Goal: Task Accomplishment & Management: Complete application form

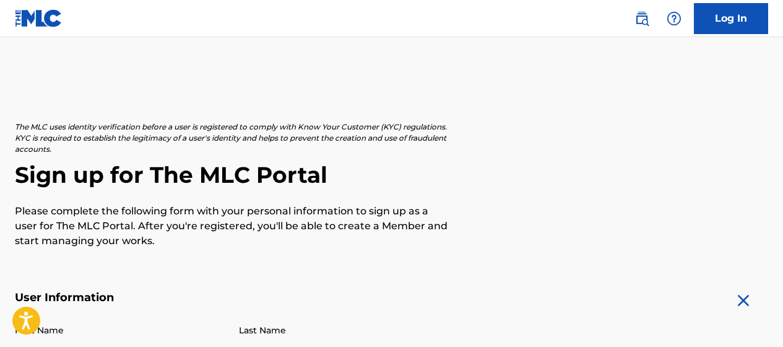
scroll to position [186, 0]
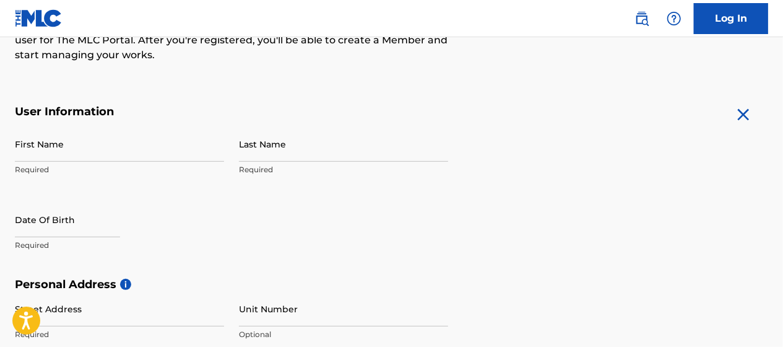
drag, startPoint x: 0, startPoint y: 0, endPoint x: 61, endPoint y: 150, distance: 161.6
click at [61, 150] on input "First Name" at bounding box center [119, 143] width 209 height 35
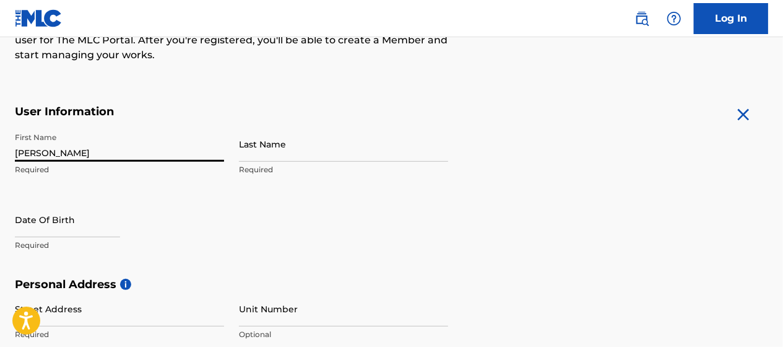
type input "[PERSON_NAME]"
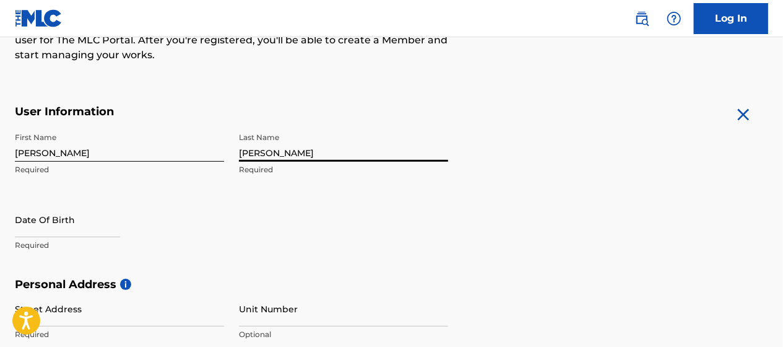
type input "[PERSON_NAME]"
select select "7"
select select "2025"
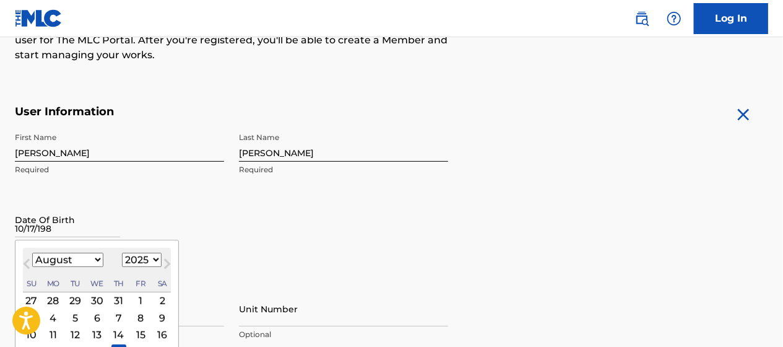
type input "[DATE]"
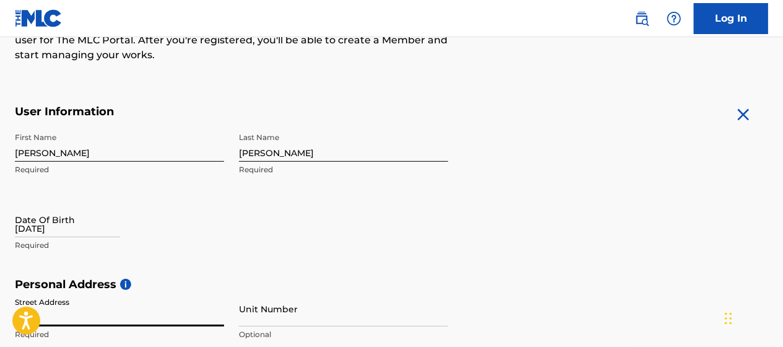
click at [64, 227] on input "[DATE]" at bounding box center [67, 219] width 105 height 35
select select "7"
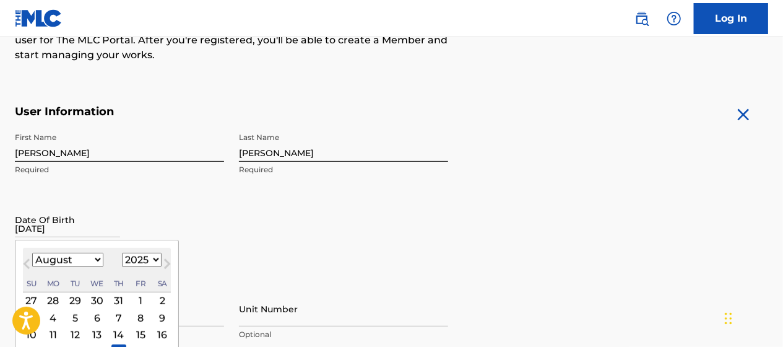
click at [141, 256] on select "1899 1900 1901 1902 1903 1904 1905 1906 1907 1908 1909 1910 1911 1912 1913 1914…" at bounding box center [142, 260] width 40 height 14
select select "1989"
click at [122, 253] on select "1899 1900 1901 1902 1903 1904 1905 1906 1907 1908 1909 1910 1911 1912 1913 1914…" at bounding box center [142, 260] width 40 height 14
click at [58, 257] on select "January February March April May June July August September October November De…" at bounding box center [67, 260] width 71 height 14
select select "9"
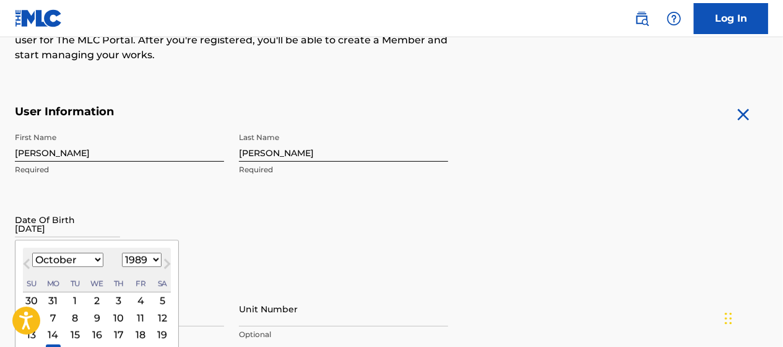
click at [32, 253] on select "January February March April May June July August September October November De…" at bounding box center [67, 260] width 71 height 14
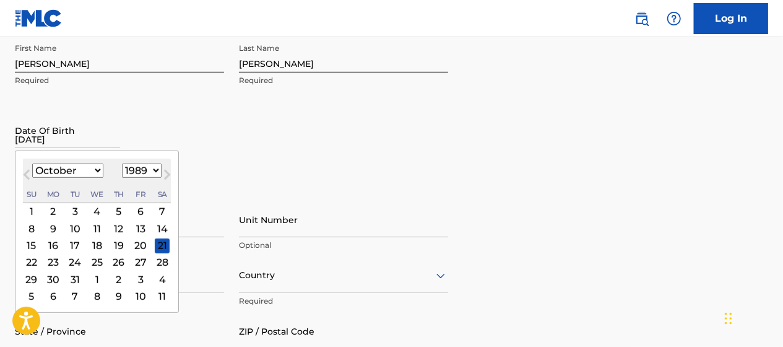
scroll to position [371, 0]
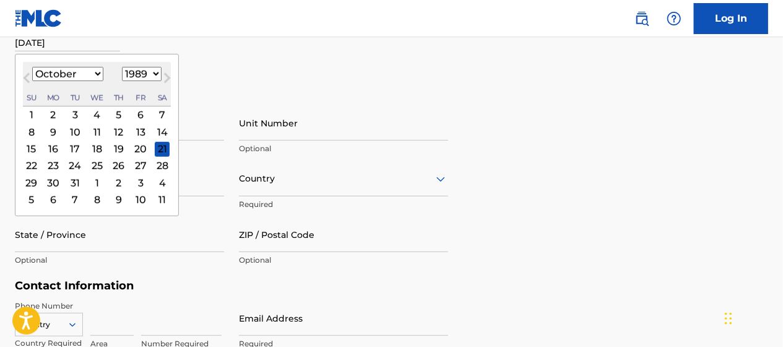
click at [74, 135] on div "10" at bounding box center [74, 131] width 15 height 15
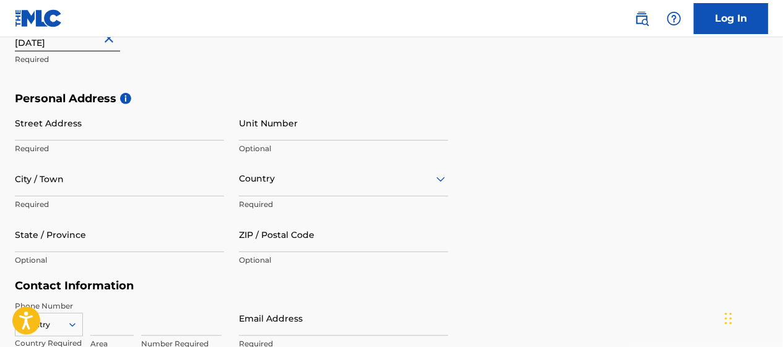
click at [24, 86] on div "First Name [PERSON_NAME] Required Last Name [PERSON_NAME] Required Date Of Birt…" at bounding box center [231, 16] width 433 height 151
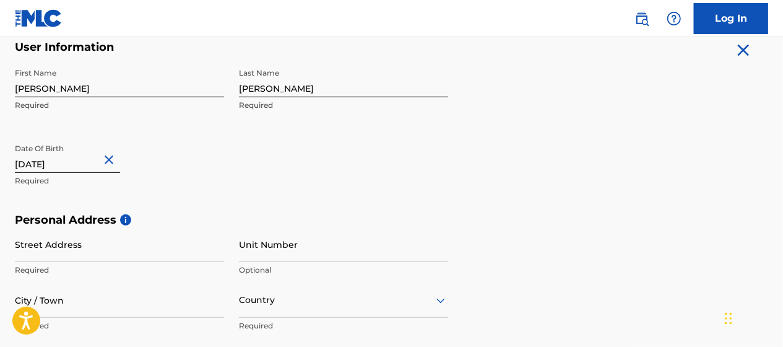
scroll to position [248, 0]
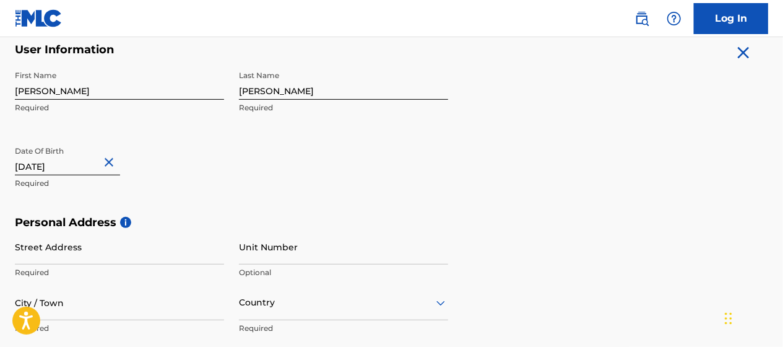
click at [37, 164] on input "[DATE]" at bounding box center [67, 157] width 105 height 35
select select "9"
select select "1989"
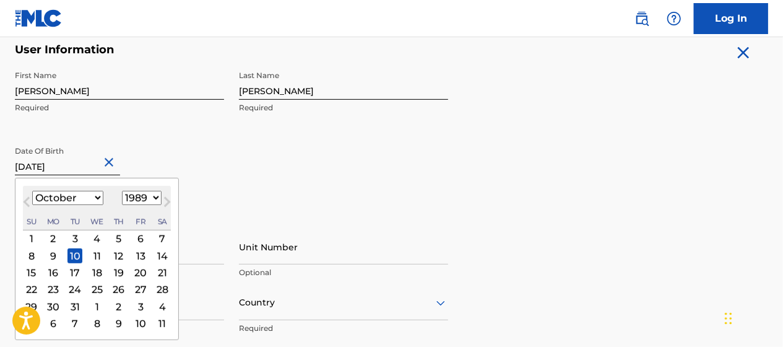
click at [77, 267] on div "17" at bounding box center [74, 272] width 15 height 15
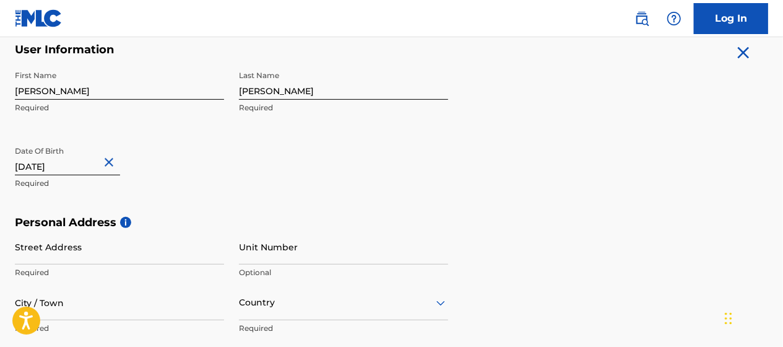
click at [183, 190] on div "Date Of Birth [DEMOGRAPHIC_DATA] Required" at bounding box center [119, 168] width 209 height 56
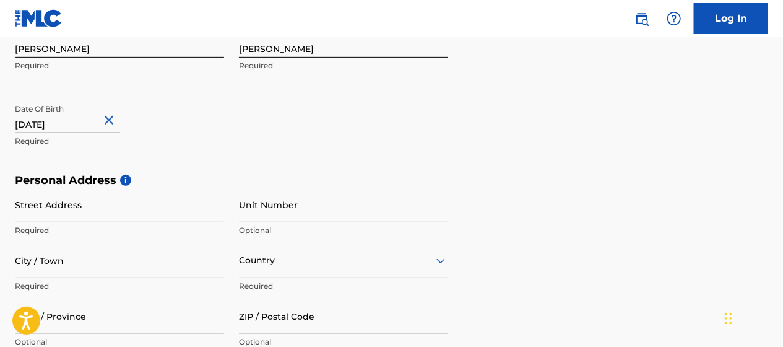
scroll to position [310, 0]
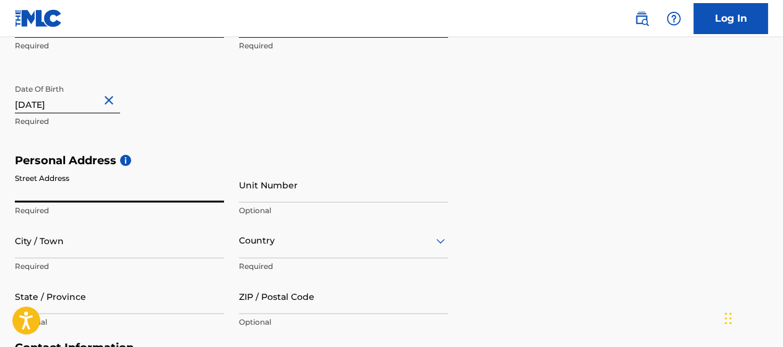
click at [121, 189] on input "Street Address" at bounding box center [119, 184] width 209 height 35
type input "[STREET_ADDRESS]"
type input "[GEOGRAPHIC_DATA]"
type input "60618"
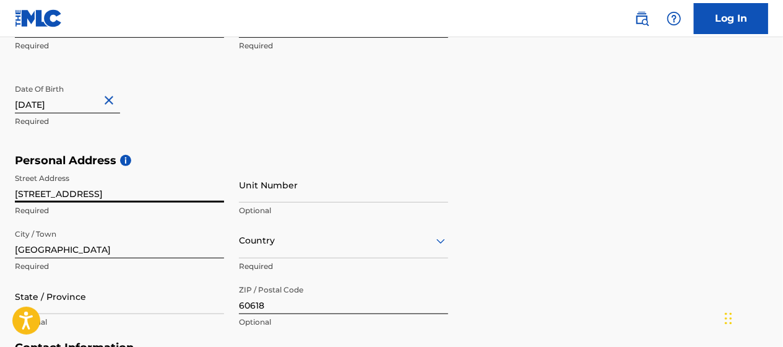
type input "[STREET_ADDRESS]"
click at [458, 140] on form "User Information First Name [PERSON_NAME] Required Last Name [PERSON_NAME] Requ…" at bounding box center [391, 255] width 753 height 549
click at [355, 195] on input "Unit Number" at bounding box center [343, 184] width 209 height 35
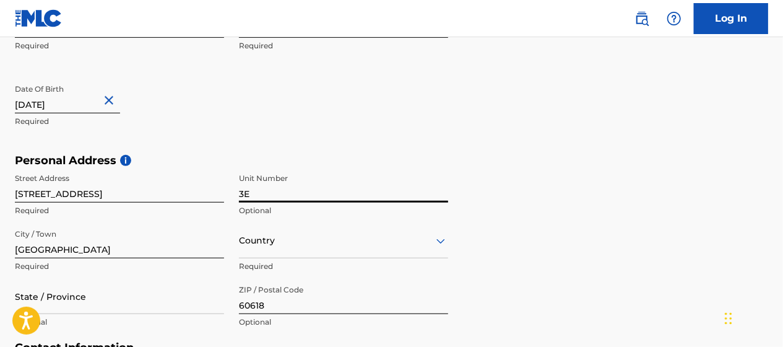
type input "3E"
click at [493, 182] on div "Personal Address i Street Address [STREET_ADDRESS] Optional City / Town [GEOGRA…" at bounding box center [391, 248] width 753 height 188
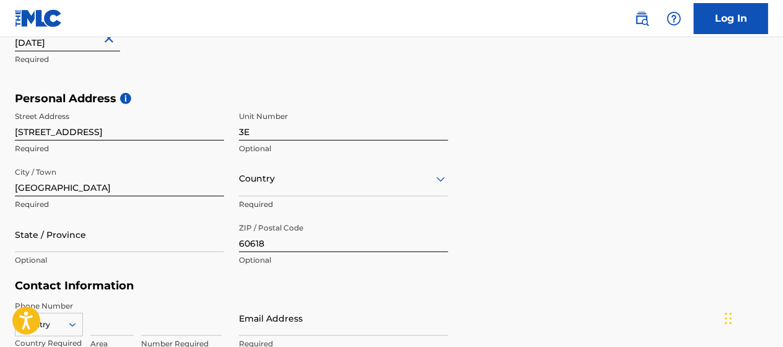
click at [402, 193] on div "Country" at bounding box center [343, 178] width 209 height 35
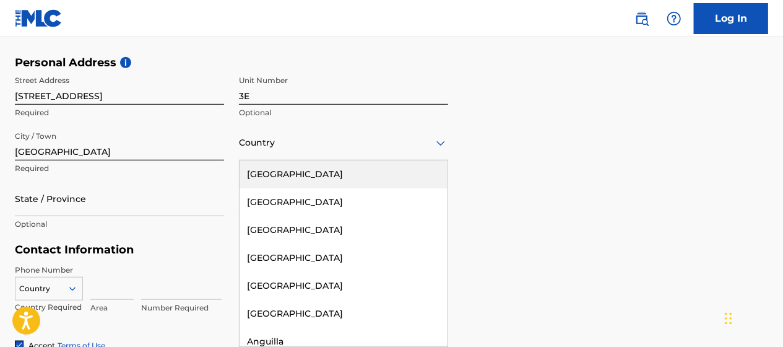
click at [383, 180] on div "[GEOGRAPHIC_DATA]" at bounding box center [344, 174] width 208 height 28
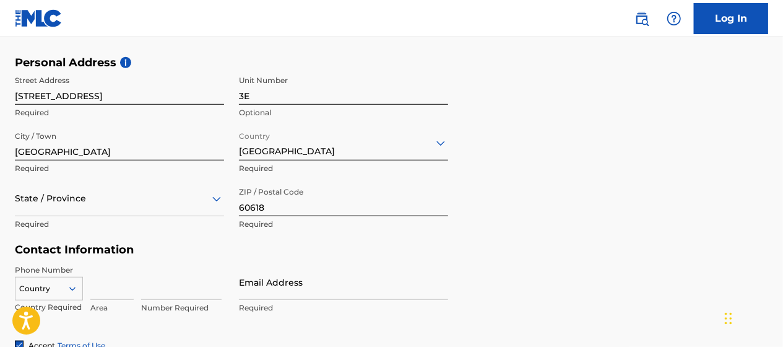
click at [161, 215] on div "State / Province" at bounding box center [119, 198] width 209 height 35
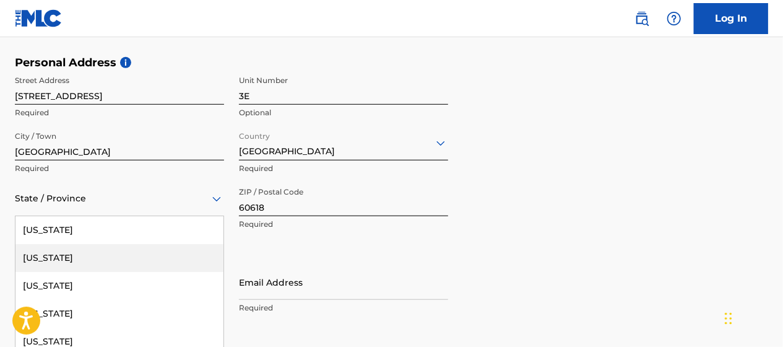
scroll to position [463, 0]
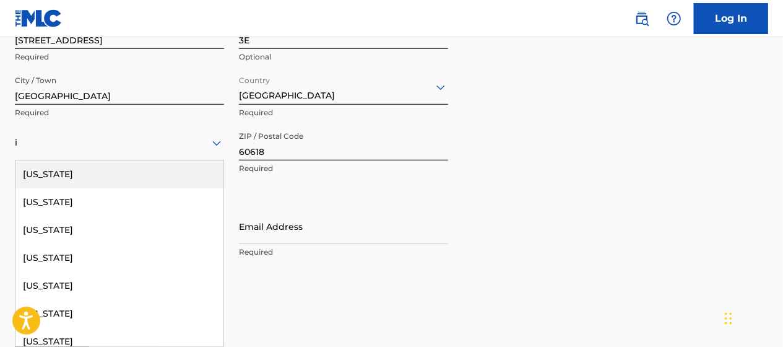
type input "il"
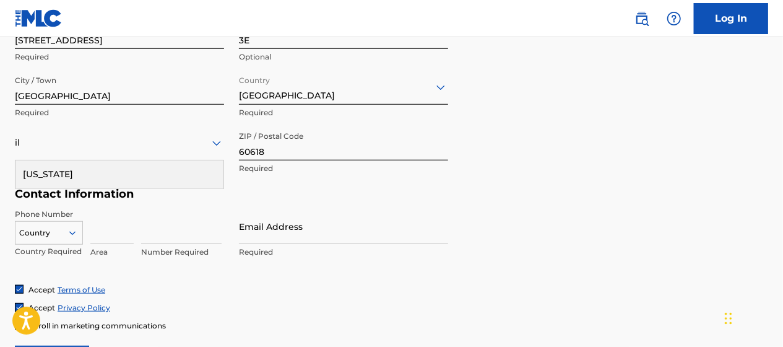
click at [166, 172] on div "[US_STATE]" at bounding box center [119, 174] width 208 height 28
click at [113, 235] on input at bounding box center [111, 226] width 43 height 35
type input "615"
type input "4068245"
click at [374, 236] on input "Email Address" at bounding box center [343, 226] width 209 height 35
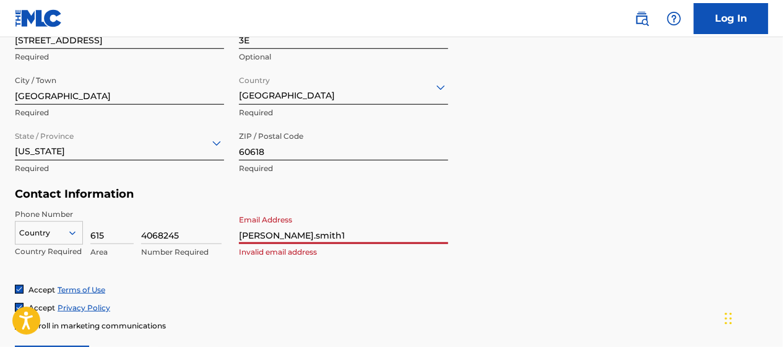
type input "[PERSON_NAME][EMAIL_ADDRESS][DOMAIN_NAME]"
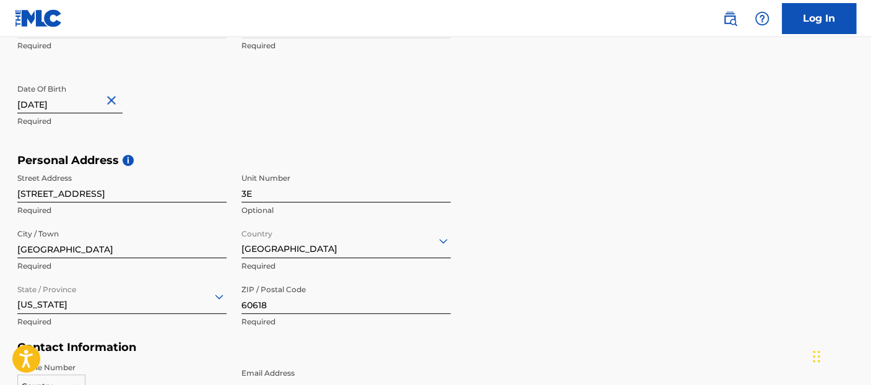
scroll to position [582, 0]
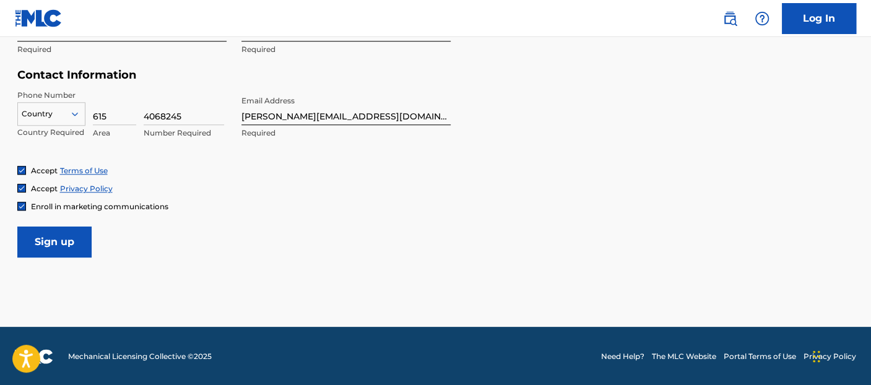
click at [48, 240] on input "Sign up" at bounding box center [54, 242] width 74 height 31
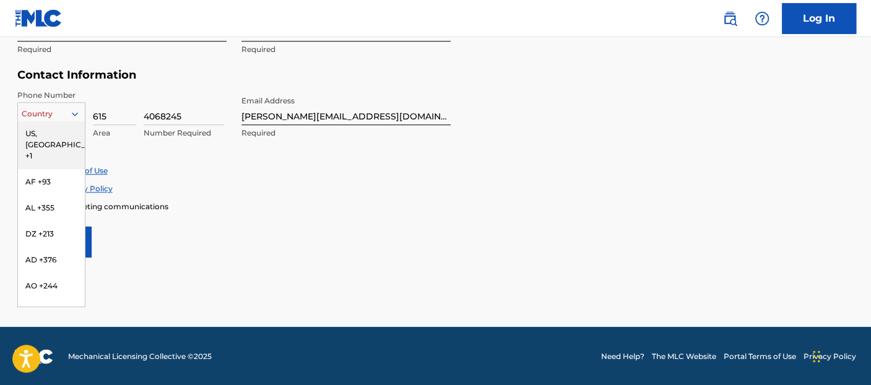
click at [67, 107] on div at bounding box center [51, 114] width 67 height 14
click at [63, 137] on div "US, [GEOGRAPHIC_DATA] +1" at bounding box center [51, 145] width 67 height 48
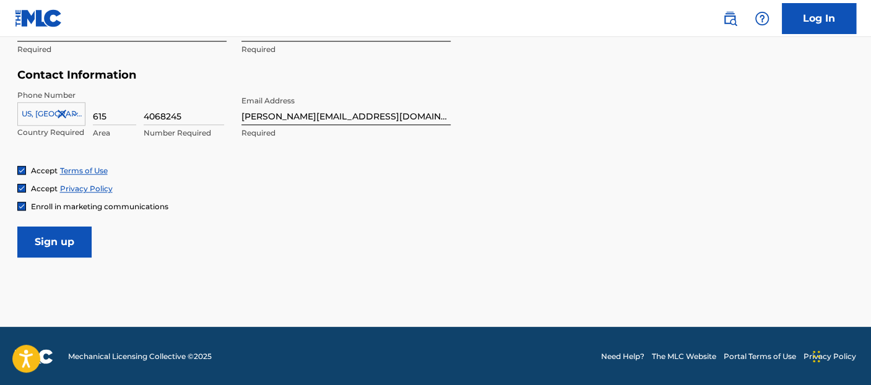
click at [55, 246] on input "Sign up" at bounding box center [54, 242] width 74 height 31
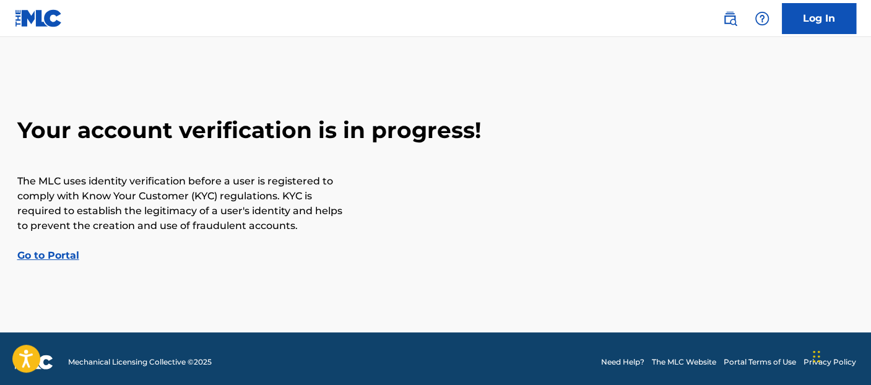
scroll to position [17, 0]
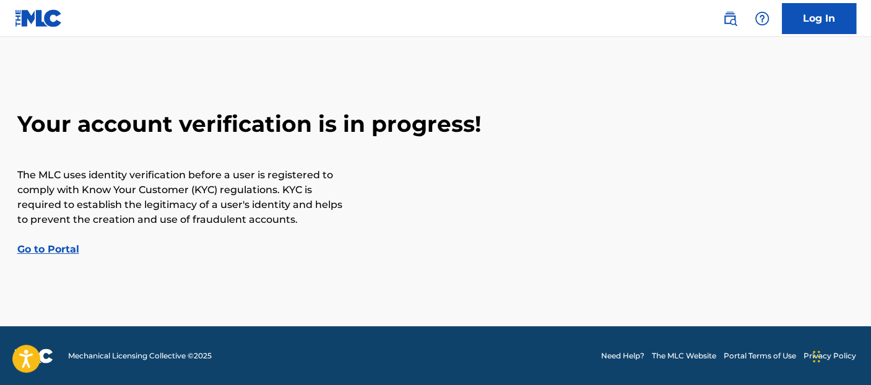
click at [50, 246] on link "Go to Portal" at bounding box center [48, 249] width 62 height 12
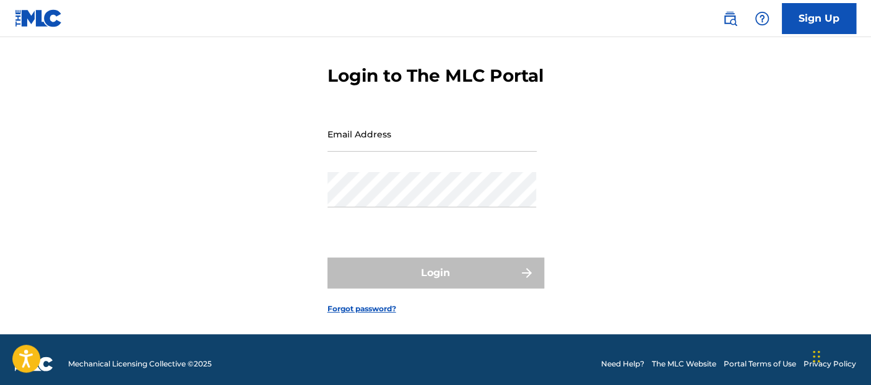
scroll to position [72, 0]
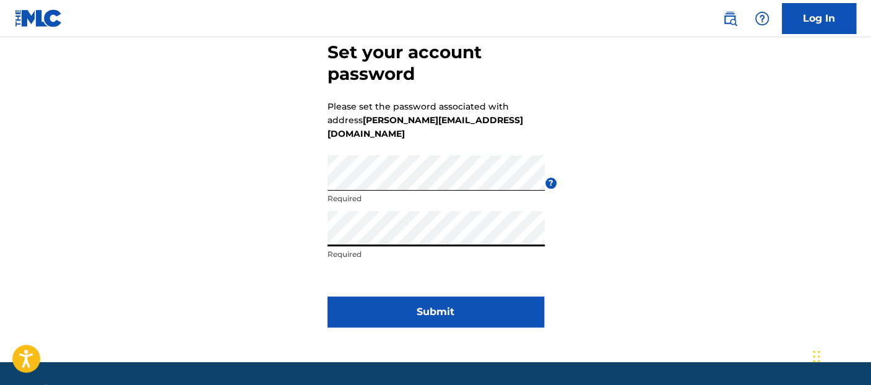
scroll to position [69, 0]
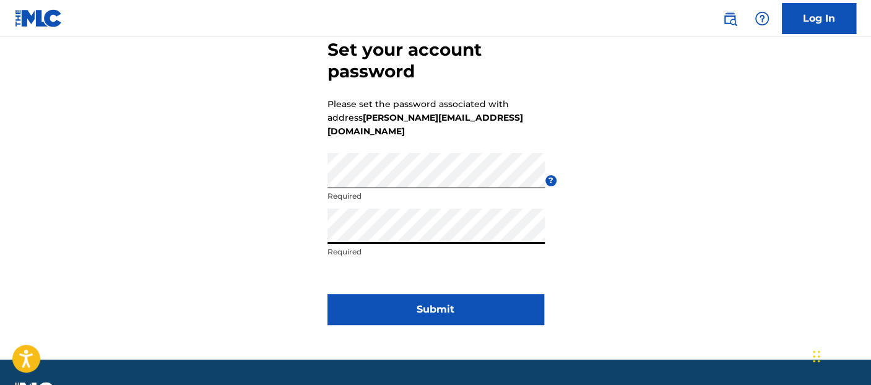
click at [428, 294] on button "Submit" at bounding box center [435, 309] width 217 height 31
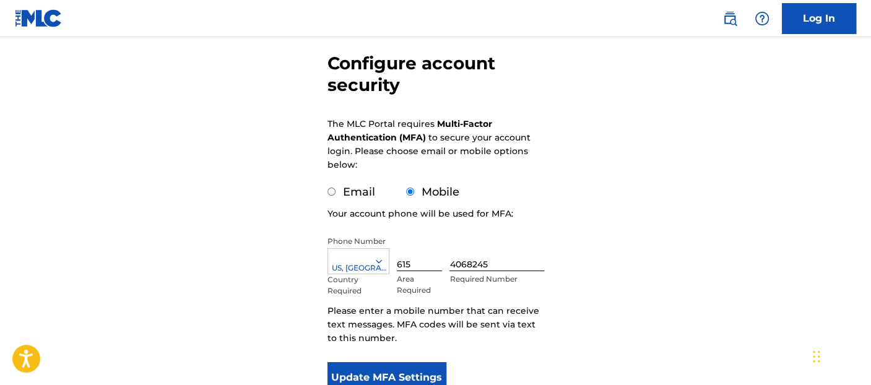
scroll to position [137, 0]
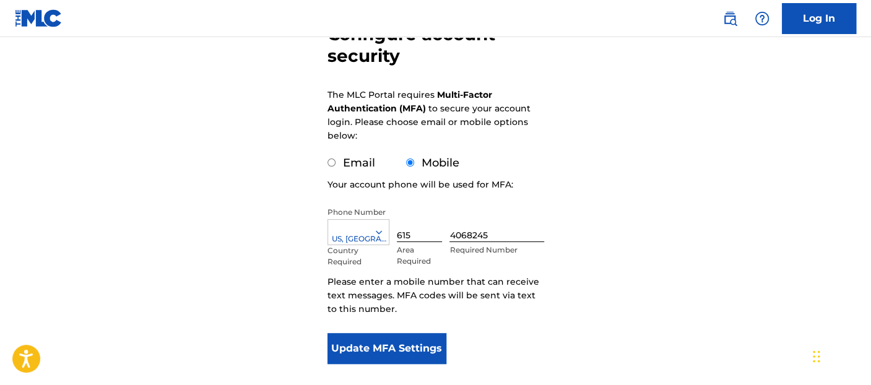
click at [434, 348] on button "Update MFA Settings" at bounding box center [386, 348] width 119 height 31
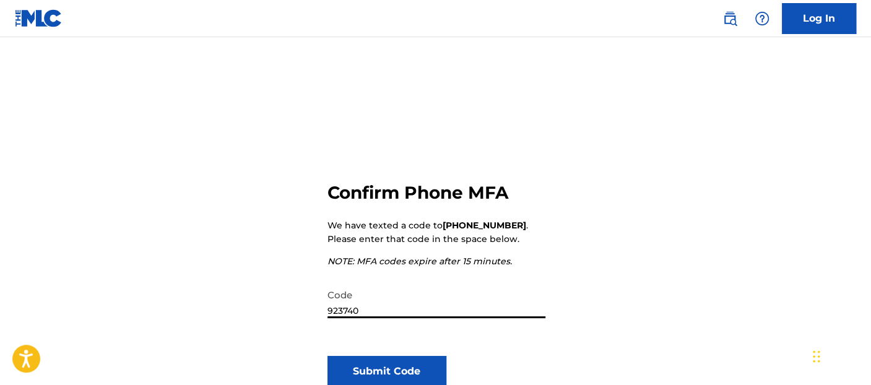
scroll to position [69, 0]
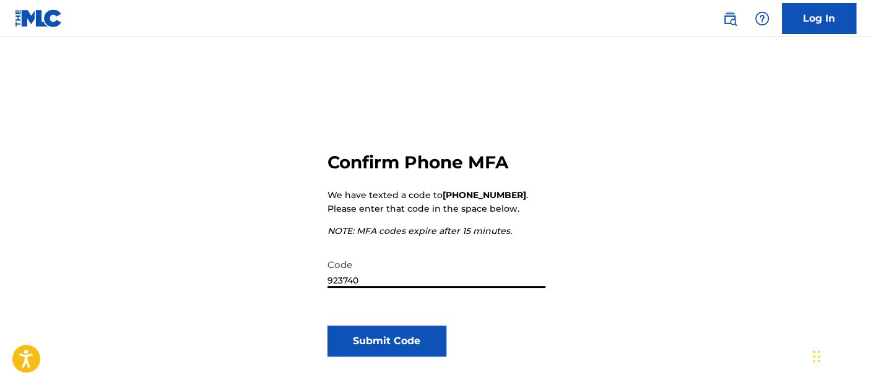
type input "923740"
click at [409, 345] on button "Submit Code" at bounding box center [386, 341] width 119 height 31
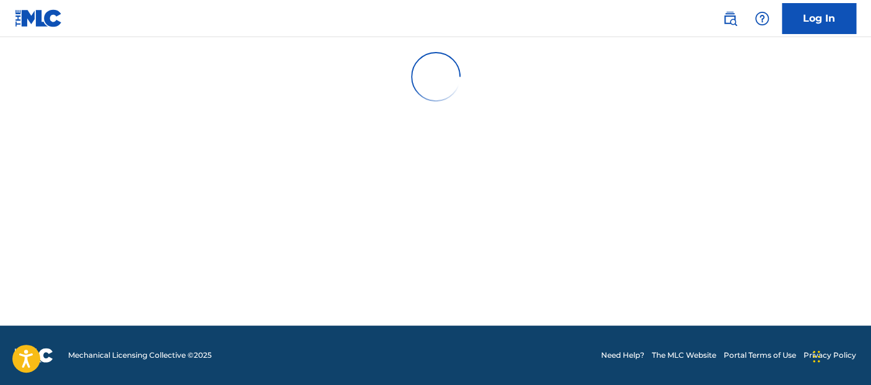
scroll to position [0, 0]
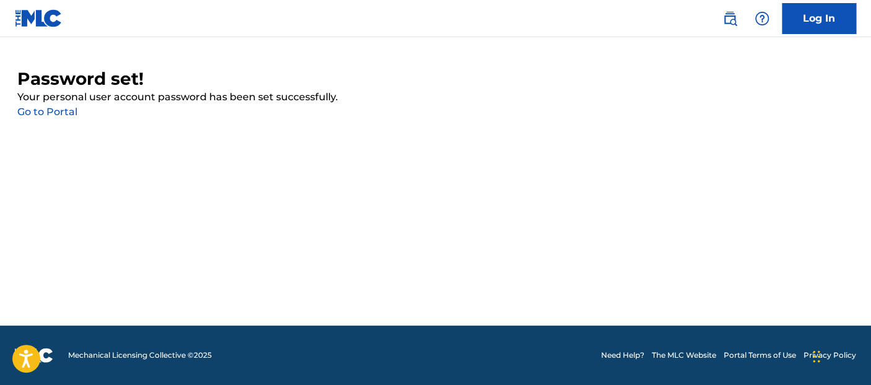
click at [67, 115] on link "Go to Portal" at bounding box center [47, 112] width 60 height 12
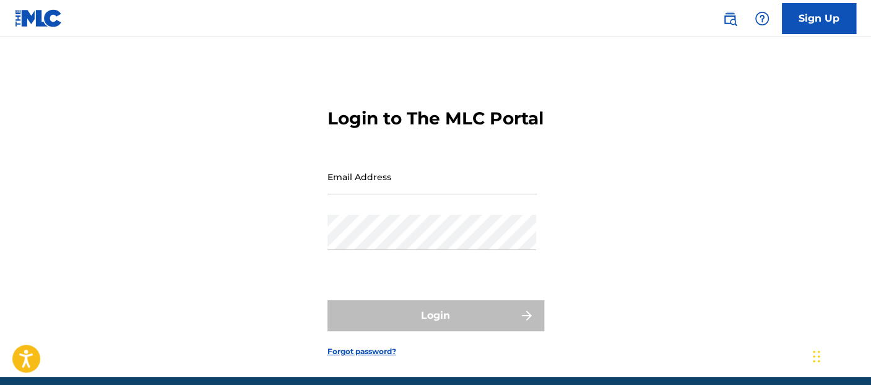
click at [367, 194] on input "Email Address" at bounding box center [431, 176] width 209 height 35
type input "[PERSON_NAME][EMAIL_ADDRESS][DOMAIN_NAME]"
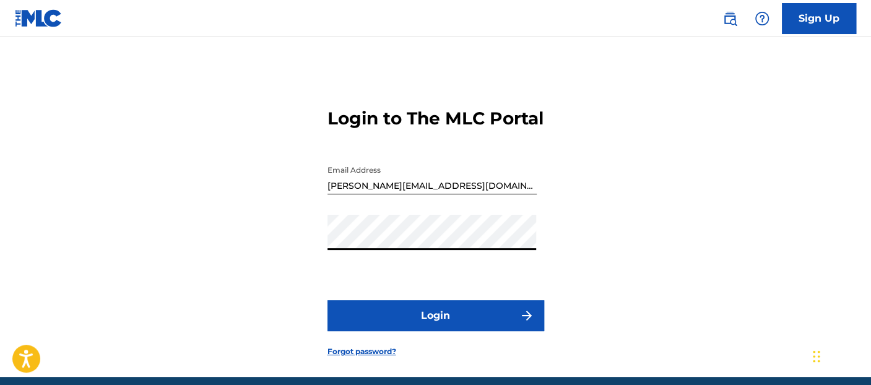
click at [327, 300] on button "Login" at bounding box center [435, 315] width 217 height 31
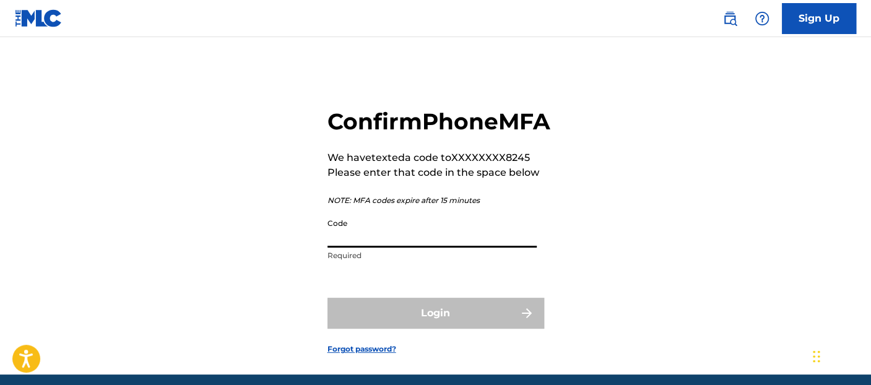
click at [408, 248] on input "Code" at bounding box center [431, 229] width 209 height 35
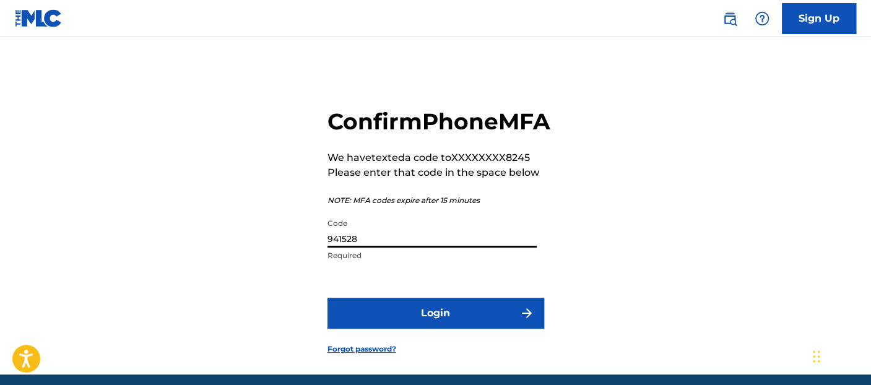
type input "941528"
click at [454, 329] on button "Login" at bounding box center [435, 313] width 217 height 31
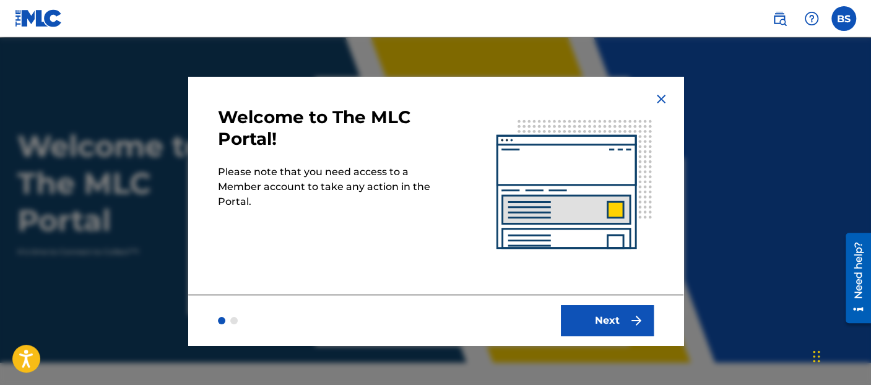
click at [619, 318] on button "Next" at bounding box center [607, 320] width 93 height 31
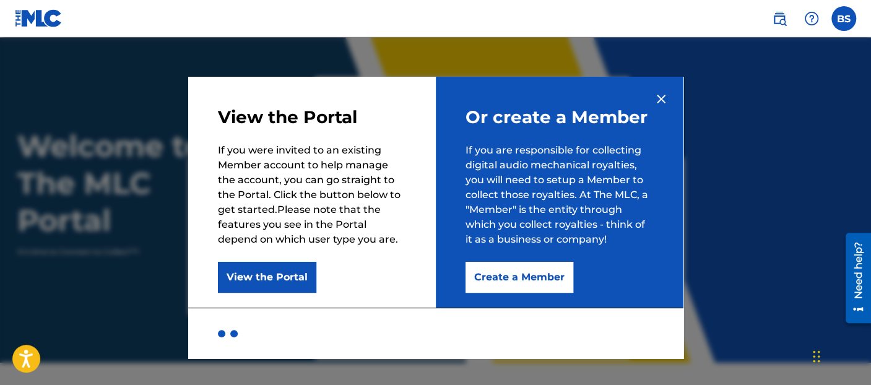
click at [550, 277] on button "Create a Member" at bounding box center [520, 277] width 108 height 31
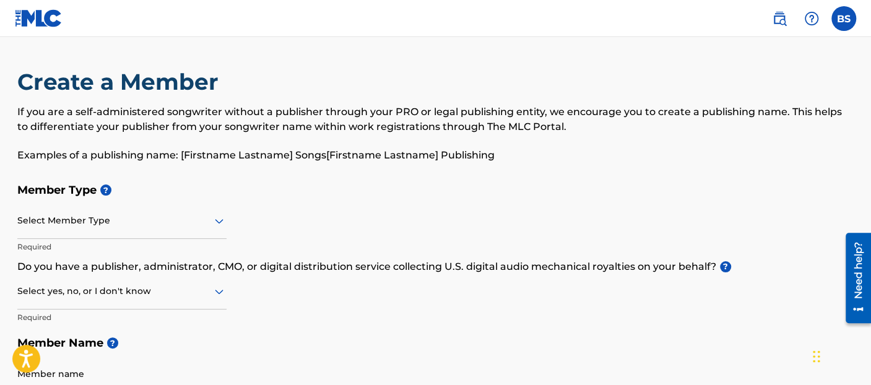
click at [180, 231] on div "Select Member Type" at bounding box center [121, 221] width 209 height 35
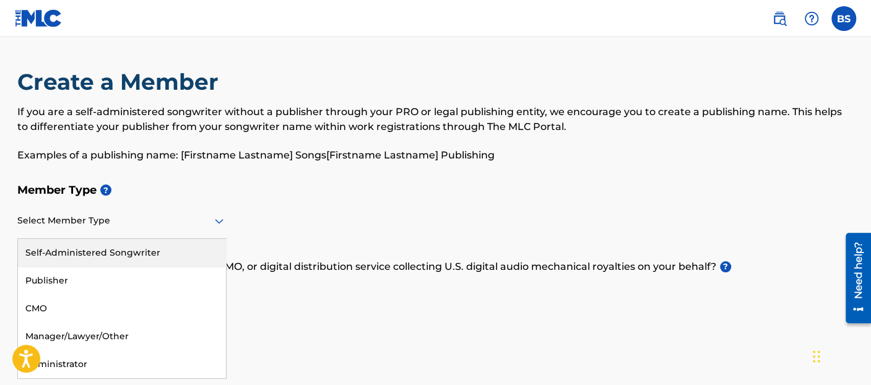
click at [99, 254] on div "Self-Administered Songwriter" at bounding box center [122, 253] width 208 height 28
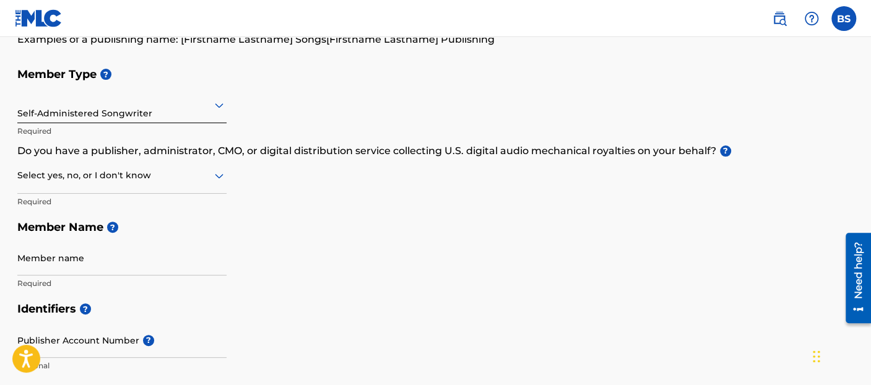
scroll to position [137, 0]
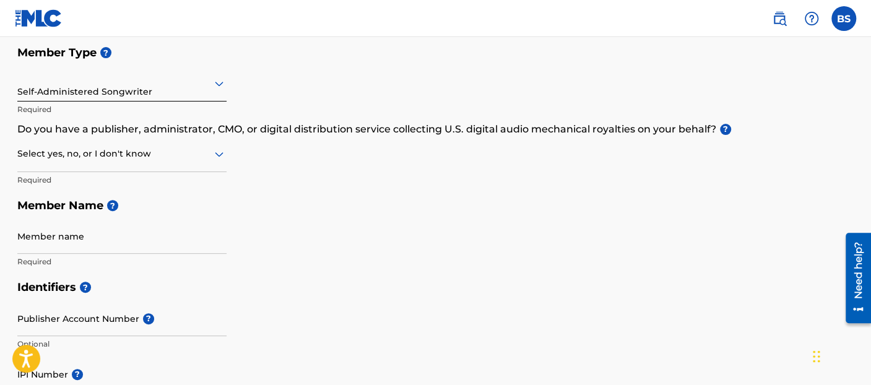
click at [202, 155] on div at bounding box center [121, 153] width 209 height 15
click at [273, 150] on div "Member Type ? Self-Administered Songwriter Required Do you have a publisher, ad…" at bounding box center [435, 157] width 837 height 235
click at [176, 154] on div at bounding box center [121, 153] width 209 height 15
click at [146, 207] on div "No" at bounding box center [122, 214] width 208 height 28
click at [124, 244] on input "Member name" at bounding box center [121, 236] width 209 height 35
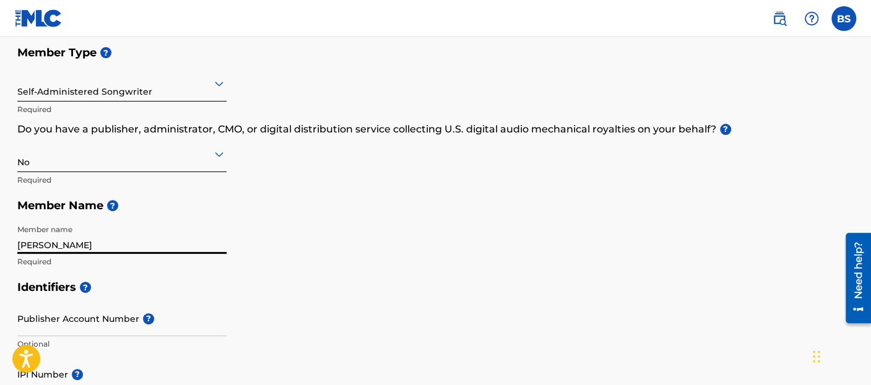
type input "Bennett Smith"
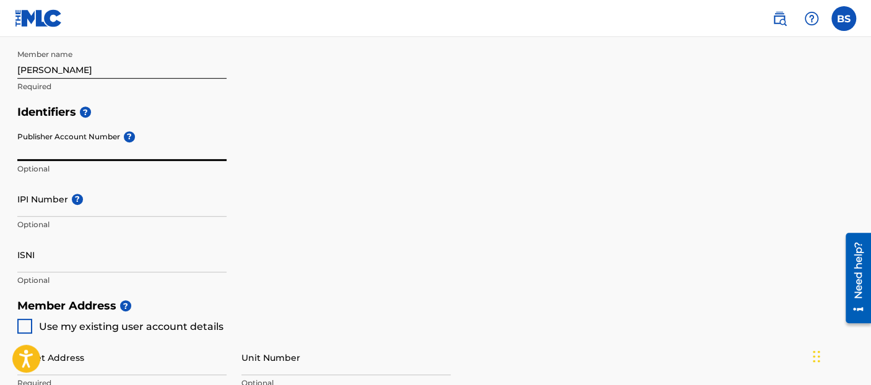
scroll to position [344, 0]
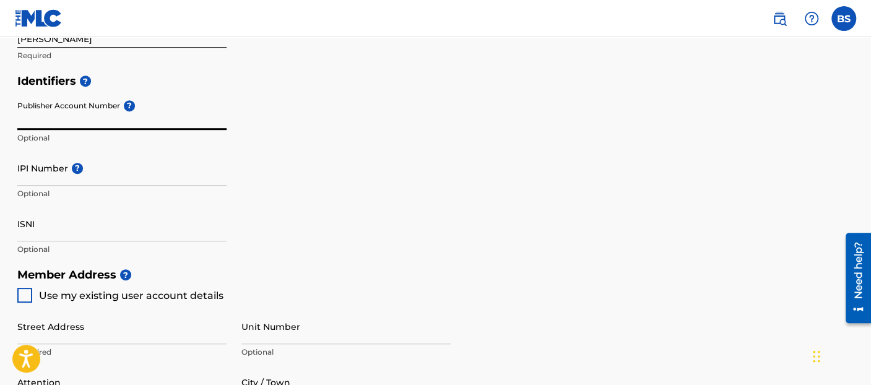
click at [99, 120] on input "Publisher Account Number ?" at bounding box center [121, 112] width 209 height 35
click at [132, 180] on input "IPI Number ?" at bounding box center [121, 167] width 209 height 35
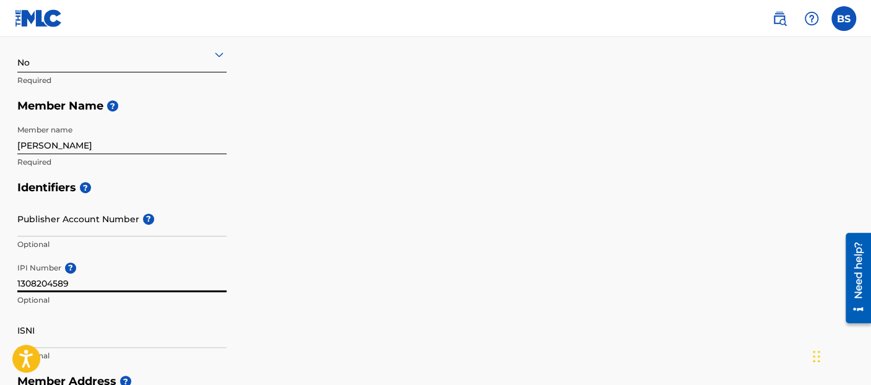
scroll to position [203, 0]
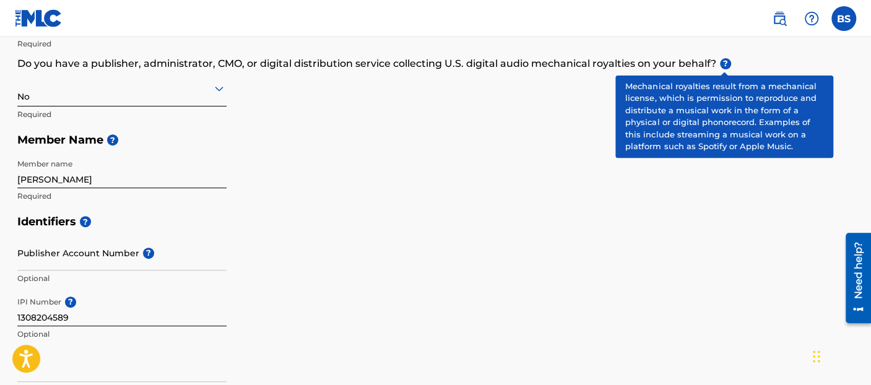
click at [724, 60] on span "?" at bounding box center [725, 63] width 11 height 11
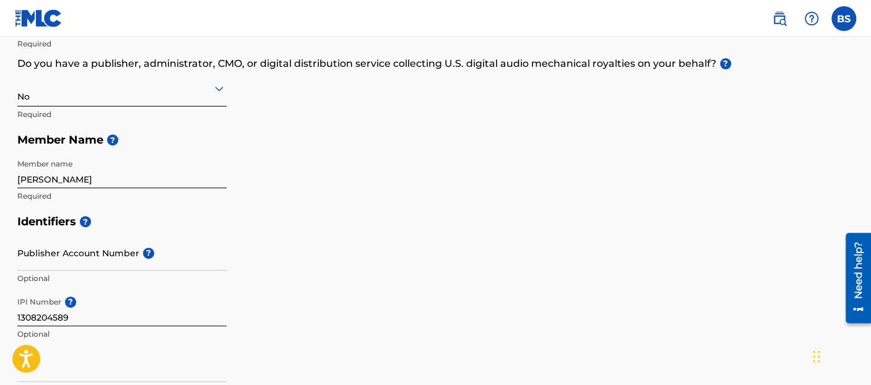
drag, startPoint x: 723, startPoint y: 60, endPoint x: 693, endPoint y: 42, distance: 35.3
click at [693, 42] on div "Member Type ? Self-Administered Songwriter Required Do you have a publisher, ad…" at bounding box center [435, 91] width 837 height 235
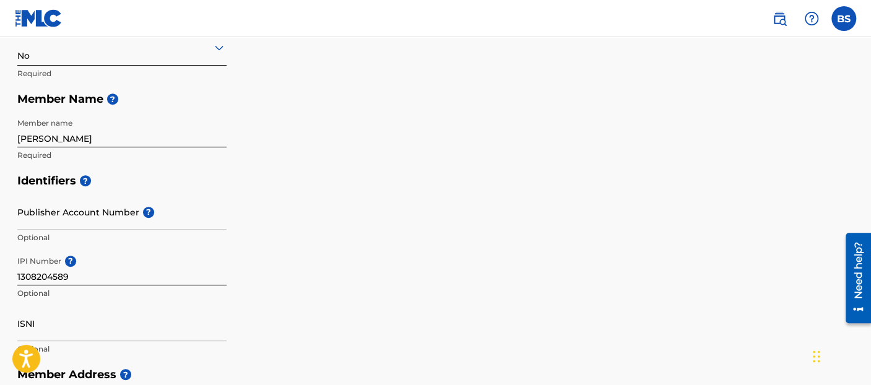
scroll to position [272, 0]
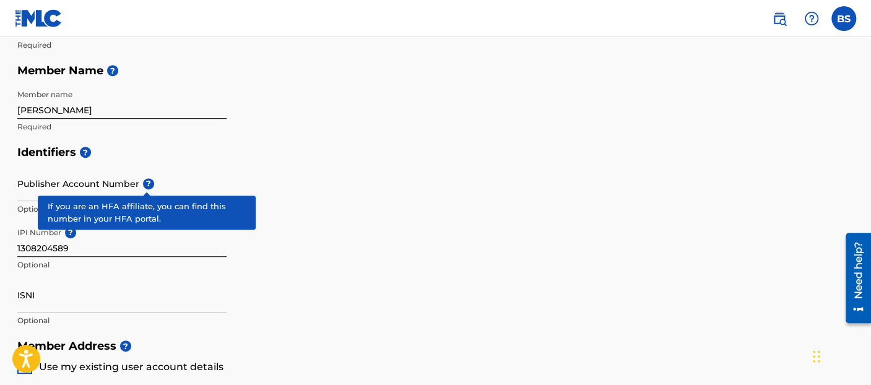
click at [147, 183] on span "?" at bounding box center [148, 183] width 11 height 11
click at [147, 183] on input "Publisher Account Number ?" at bounding box center [121, 183] width 209 height 35
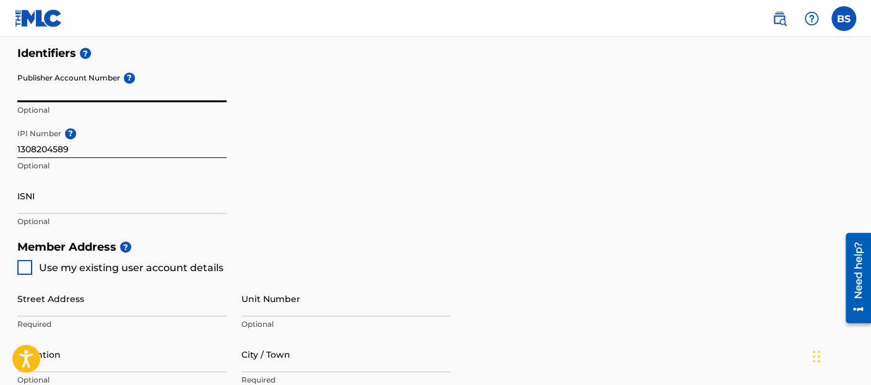
scroll to position [341, 0]
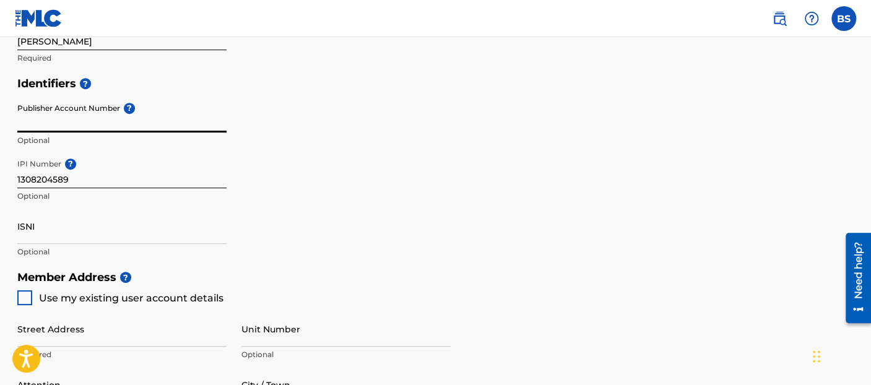
click at [130, 186] on input "1308204589" at bounding box center [121, 170] width 209 height 35
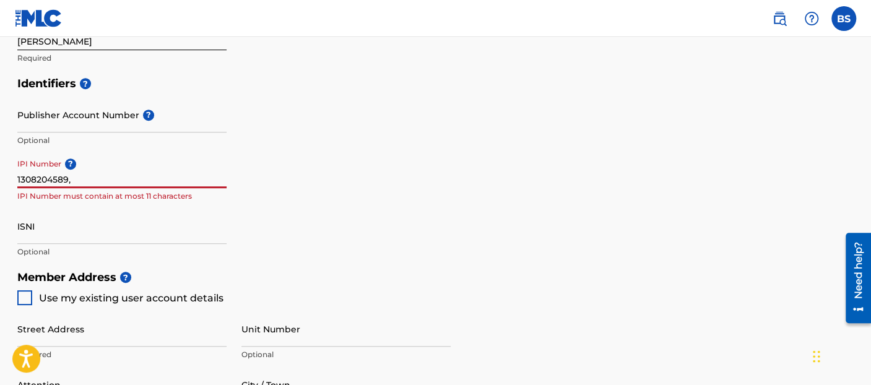
type input "1308204589"
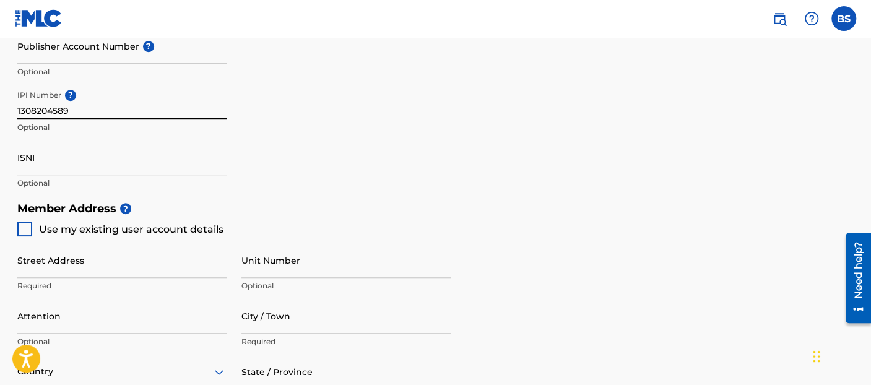
scroll to position [479, 0]
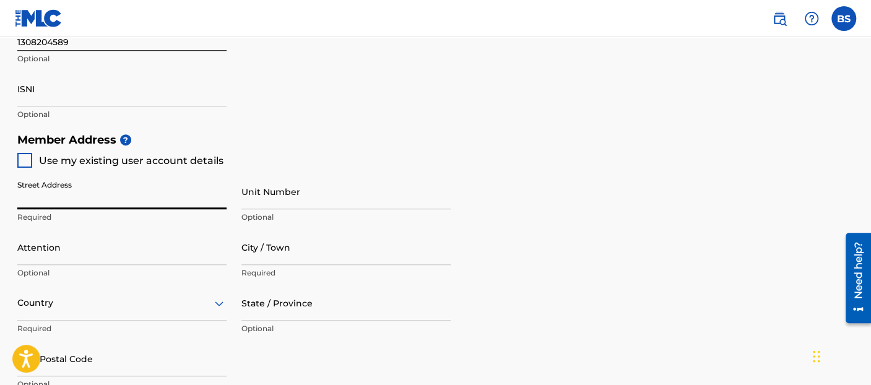
click at [100, 197] on input "Street Address" at bounding box center [121, 191] width 209 height 35
click at [21, 165] on div at bounding box center [24, 160] width 15 height 15
type input "[STREET_ADDRESS]"
type input "[GEOGRAPHIC_DATA]"
type input "60618"
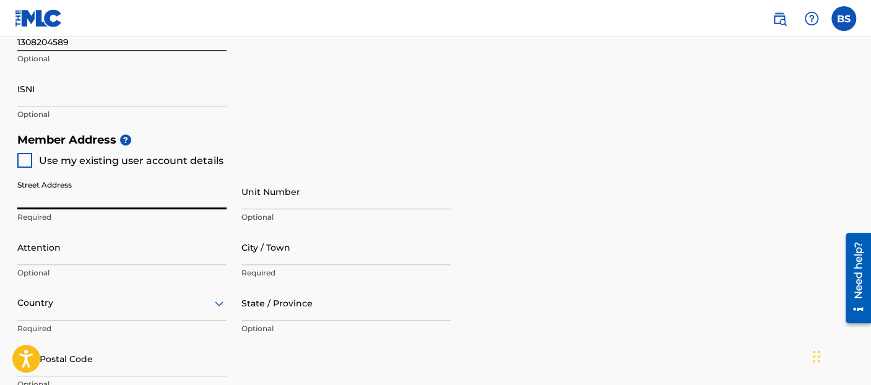
type input "615"
type input "4068245"
type input "bennett.smith1@yahoo.com"
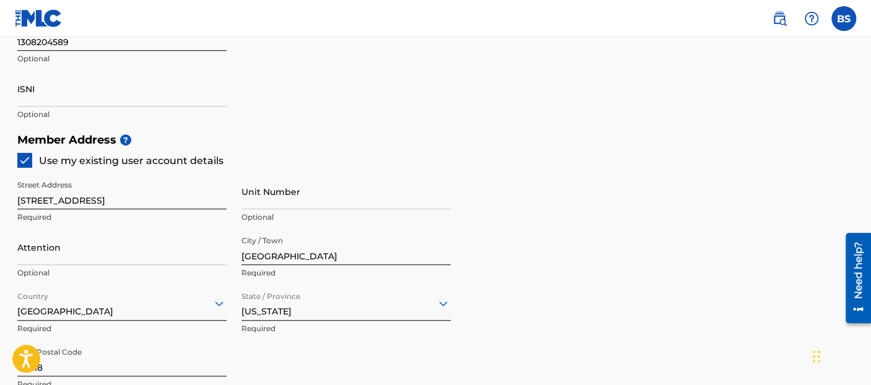
click at [383, 203] on input "Unit Number" at bounding box center [345, 191] width 209 height 35
type input "3E"
click at [568, 164] on div "Member Address ? Use my existing user account details Street Address 2444 W Irv…" at bounding box center [435, 268] width 837 height 283
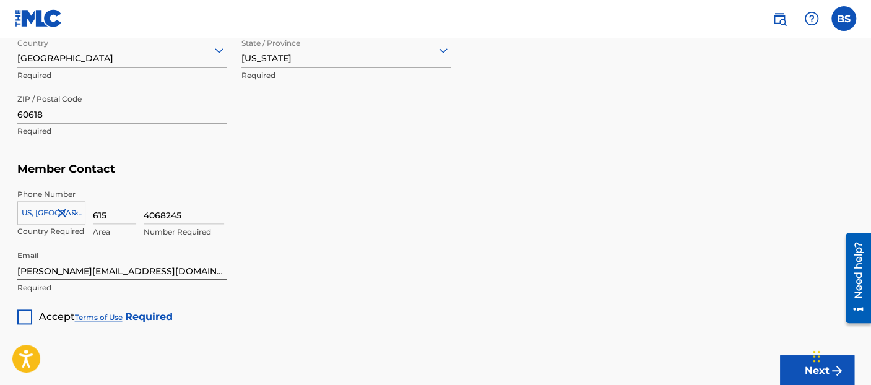
scroll to position [753, 0]
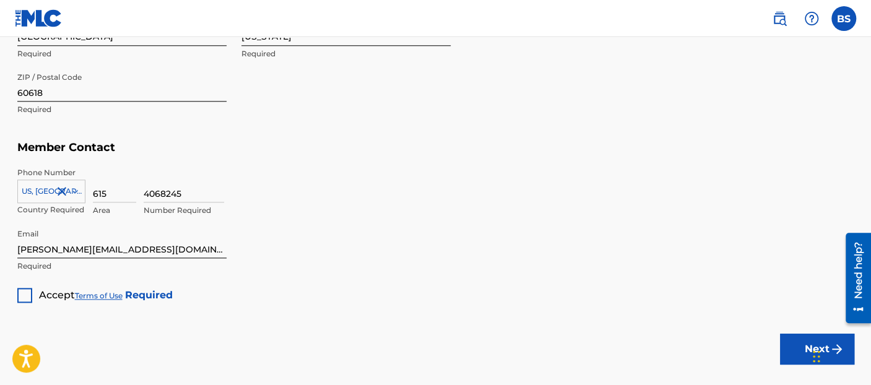
click at [27, 292] on div at bounding box center [24, 295] width 15 height 15
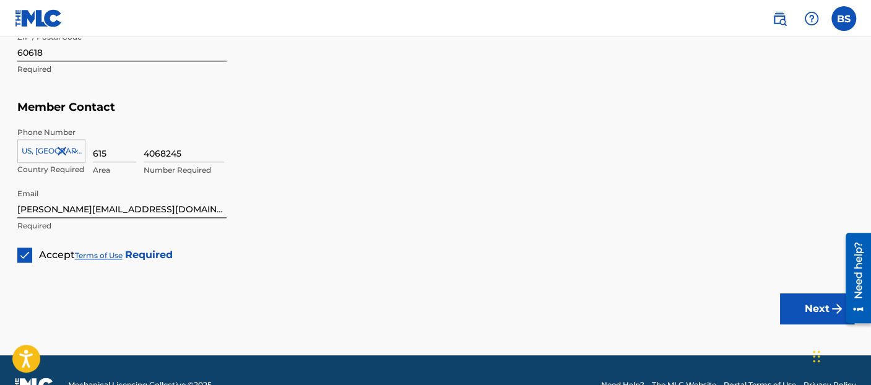
scroll to position [822, 0]
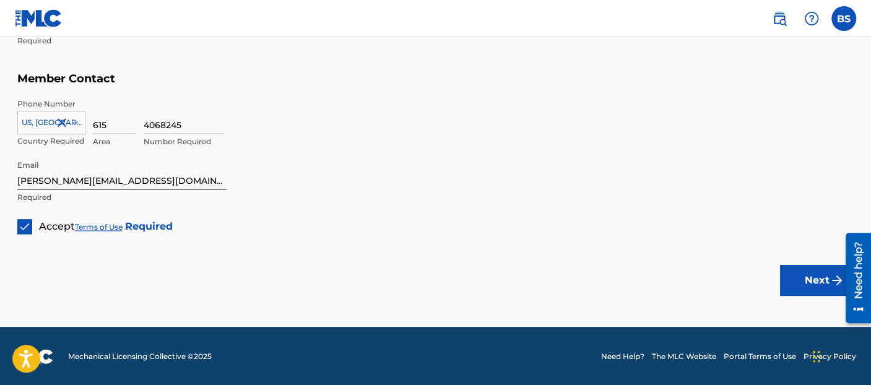
click at [811, 273] on button "Next" at bounding box center [817, 280] width 74 height 31
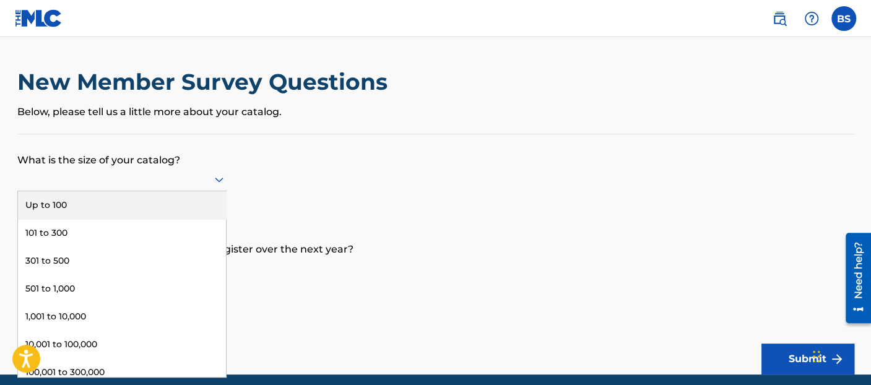
click at [196, 185] on div at bounding box center [121, 178] width 209 height 15
click at [194, 201] on div "Up to 100" at bounding box center [122, 205] width 208 height 28
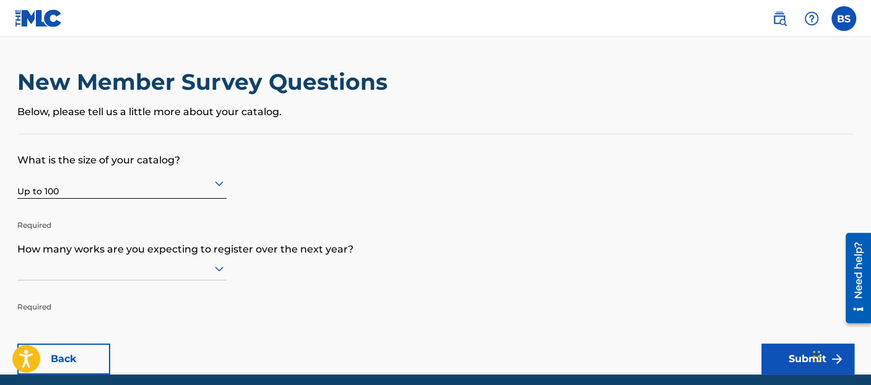
scroll to position [48, 0]
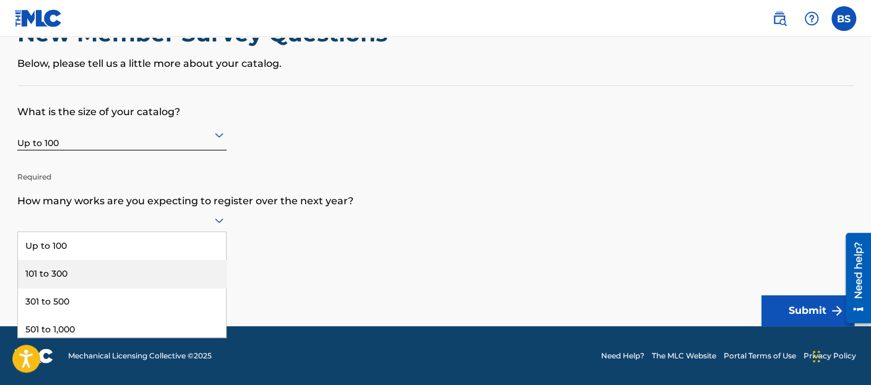
click at [196, 232] on div "9 results available. Use Up and Down to choose options, press Enter to select t…" at bounding box center [121, 221] width 209 height 24
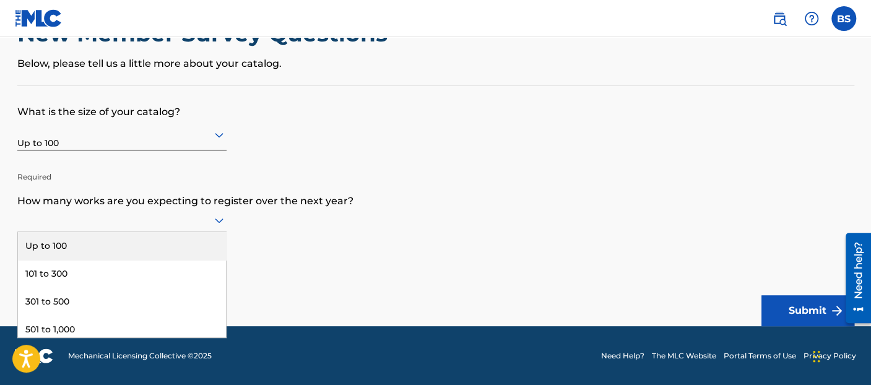
click at [182, 246] on div "Up to 100" at bounding box center [122, 246] width 208 height 28
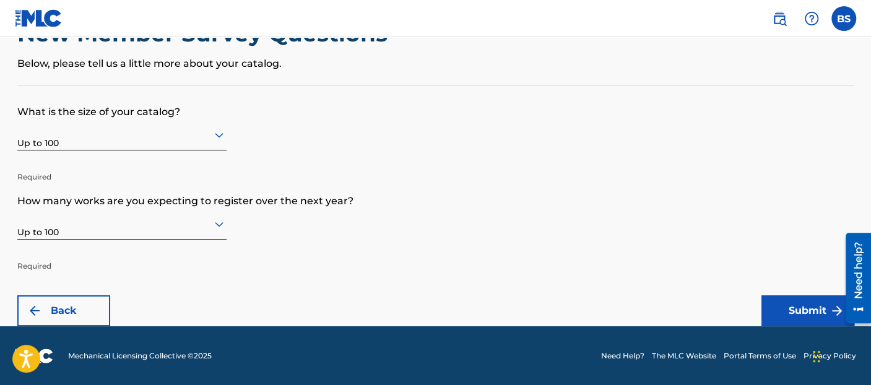
click at [823, 305] on button "Submit" at bounding box center [807, 310] width 93 height 31
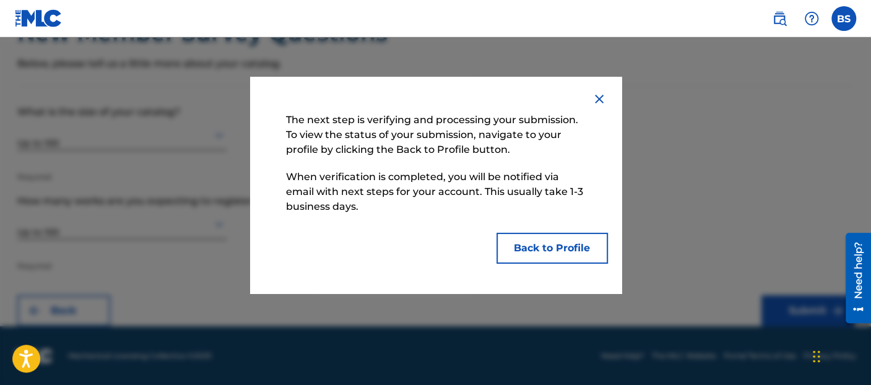
click at [516, 241] on button "Back to Profile" at bounding box center [552, 248] width 111 height 31
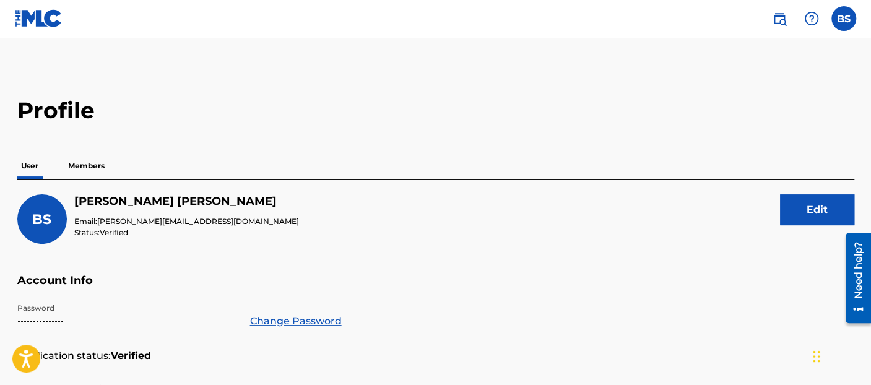
click at [93, 161] on p "Members" at bounding box center [86, 166] width 44 height 26
